Goal: Task Accomplishment & Management: Use online tool/utility

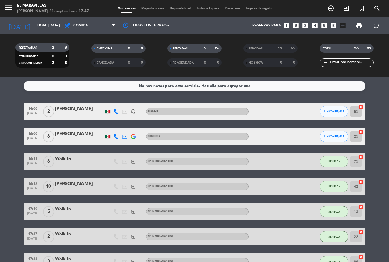
click at [151, 3] on div "menu El [PERSON_NAME] 21. septiembre - 17:47 Mis reservas Mapa de mesas Disponi…" at bounding box center [194, 8] width 389 height 17
click at [150, 7] on span "Mapa de mesas" at bounding box center [152, 8] width 28 height 3
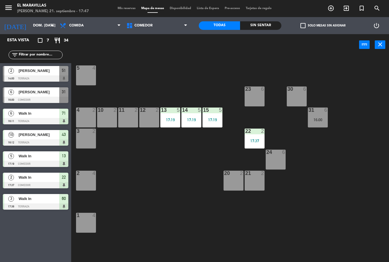
click at [148, 28] on span "Comedor" at bounding box center [157, 25] width 67 height 13
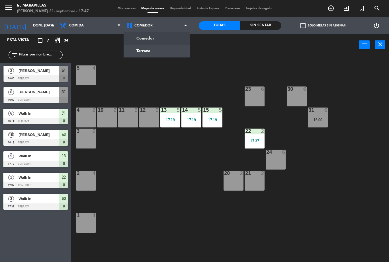
click at [140, 54] on ng-component "menu El [PERSON_NAME] 21. septiembre - 17:47 Mis reservas Mapa de mesas Disponi…" at bounding box center [194, 131] width 389 height 262
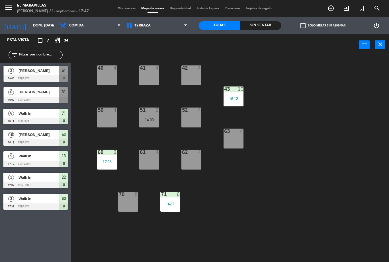
click at [106, 167] on div "60 3 17:38" at bounding box center [107, 160] width 20 height 20
click at [117, 115] on div "50 4" at bounding box center [107, 118] width 20 height 20
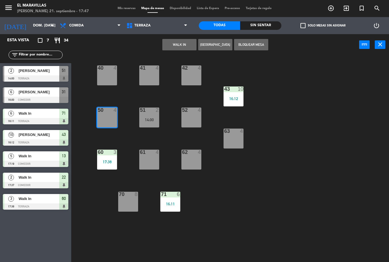
click at [172, 47] on button "WALK IN" at bounding box center [179, 44] width 34 height 11
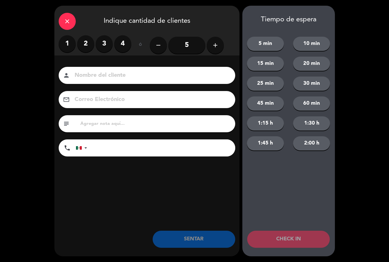
click at [126, 47] on label "4" at bounding box center [122, 43] width 17 height 17
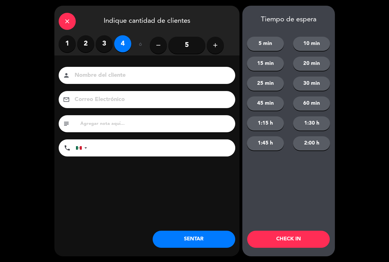
click at [206, 236] on button "SENTAR" at bounding box center [194, 239] width 83 height 17
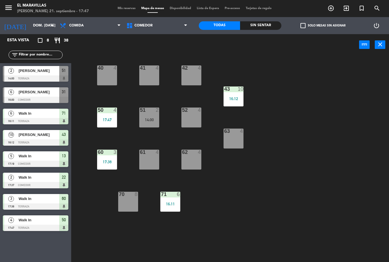
click at [168, 212] on div "71 6 16:11" at bounding box center [170, 202] width 20 height 20
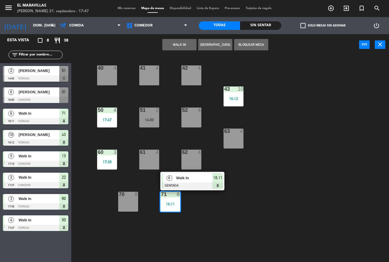
click at [186, 188] on div at bounding box center [192, 186] width 61 height 6
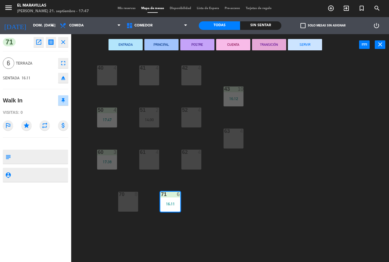
click at [303, 50] on button "SERVIR" at bounding box center [305, 44] width 34 height 11
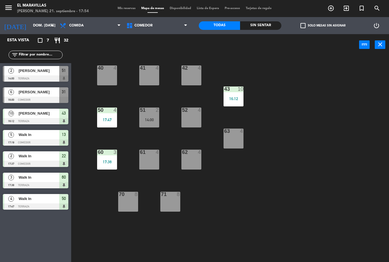
click at [165, 29] on span "Comedor" at bounding box center [157, 25] width 67 height 13
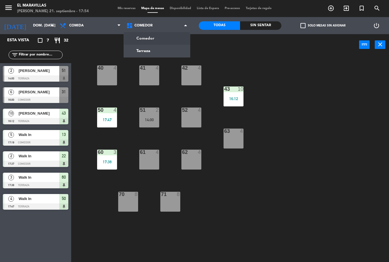
click at [165, 39] on ng-component "menu El [PERSON_NAME] 21. septiembre - 17:54 Mis reservas Mapa de mesas Disponi…" at bounding box center [194, 131] width 389 height 262
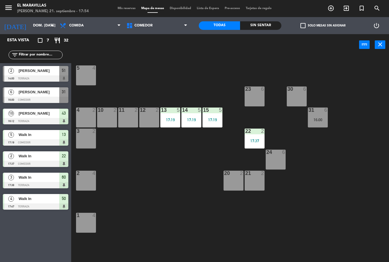
click at [296, 90] on div at bounding box center [296, 89] width 9 height 5
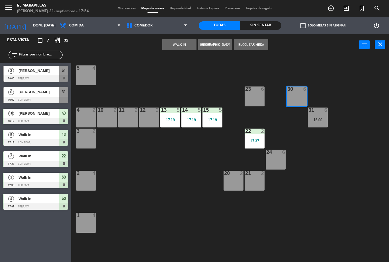
click at [181, 42] on button "WALK IN" at bounding box center [179, 44] width 34 height 11
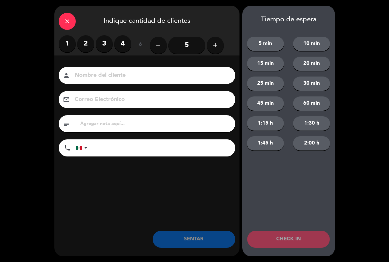
click at [85, 44] on label "2" at bounding box center [85, 43] width 17 height 17
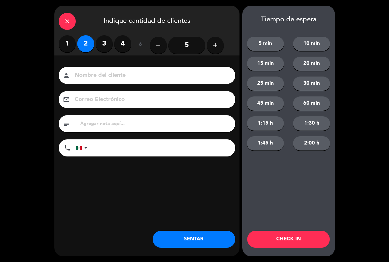
click at [210, 237] on button "SENTAR" at bounding box center [194, 239] width 83 height 17
